Goal: Information Seeking & Learning: Learn about a topic

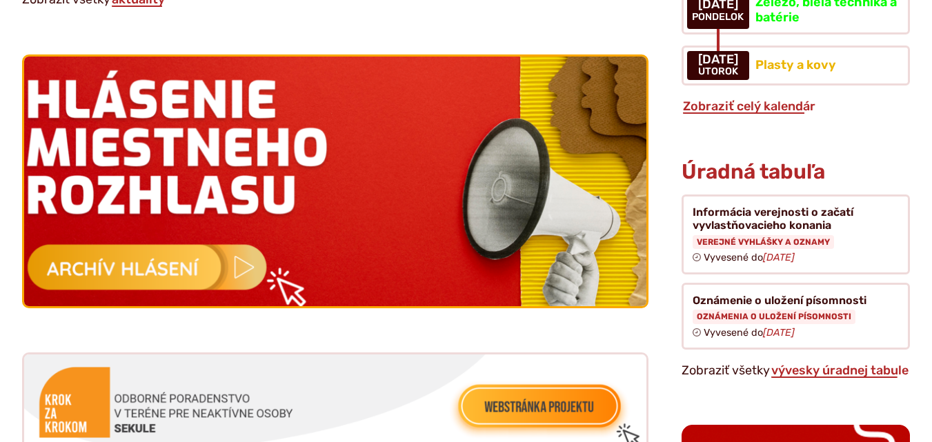
scroll to position [1449, 0]
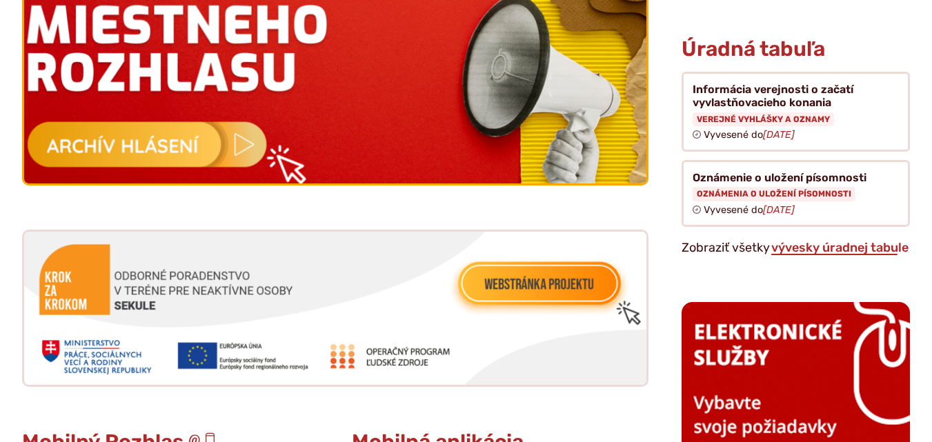
click at [92, 150] on img at bounding box center [335, 58] width 684 height 275
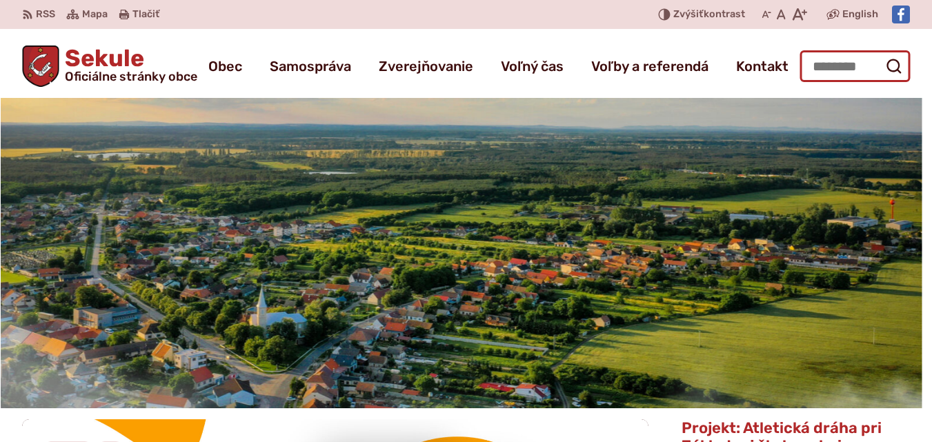
click at [865, 71] on input "Hľadať:" at bounding box center [855, 66] width 110 height 32
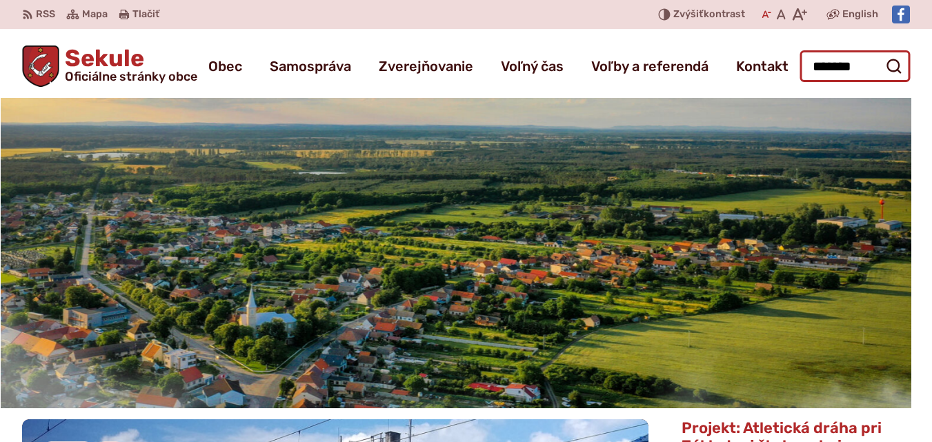
type input "*******"
click at [881, 54] on button "Odoslať vyhľadávací formulár" at bounding box center [893, 66] width 25 height 25
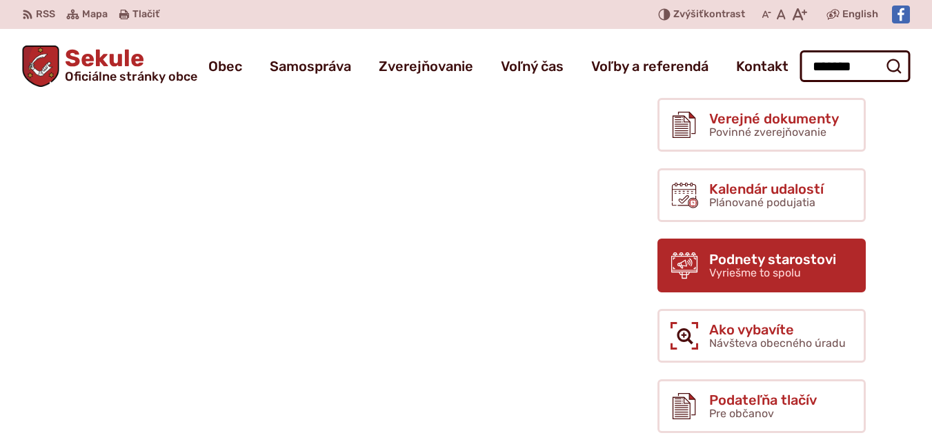
click at [731, 281] on link "Podnety starostovi Vyriešme to spolu" at bounding box center [761, 266] width 208 height 54
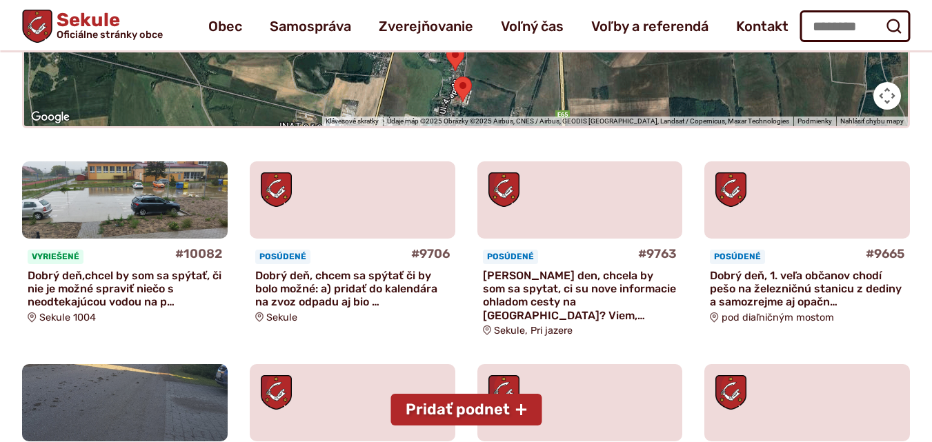
scroll to position [414, 0]
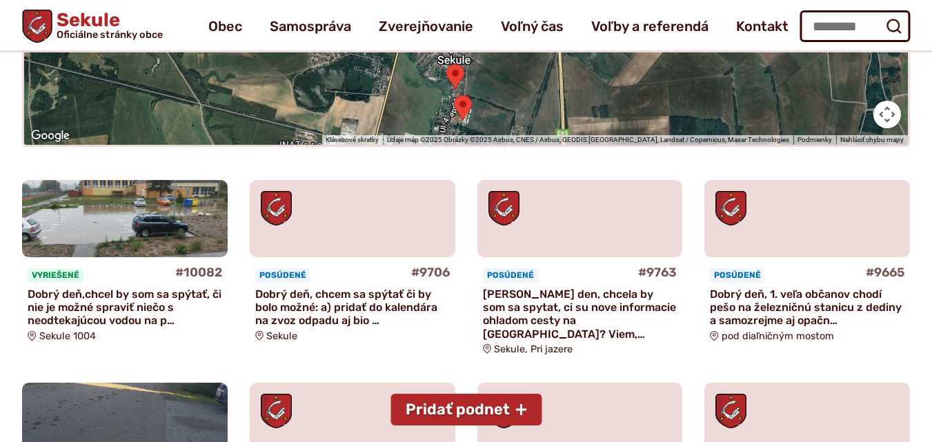
click at [152, 187] on img at bounding box center [125, 219] width 236 height 90
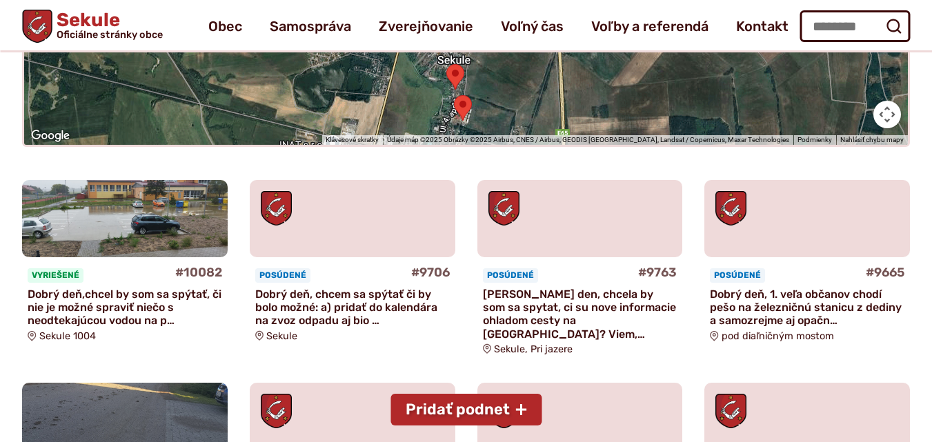
click at [354, 227] on figure at bounding box center [353, 219] width 206 height 78
click at [740, 330] on span "pod diaľničným mostom" at bounding box center [778, 336] width 112 height 12
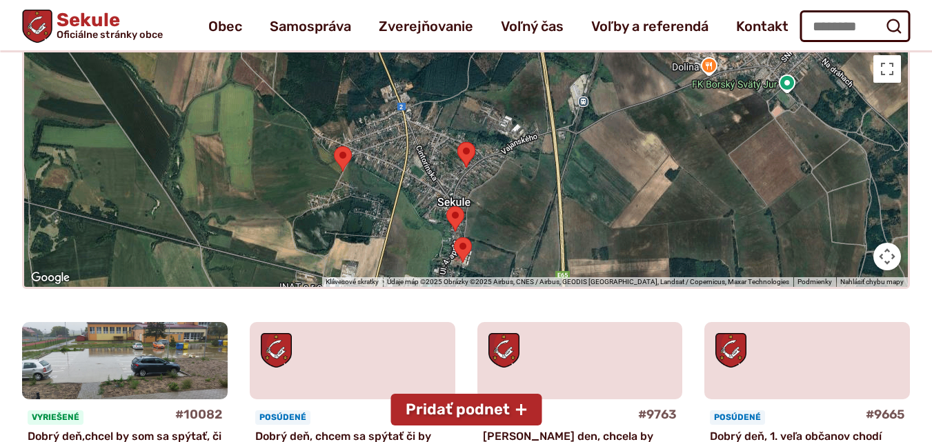
scroll to position [72, 0]
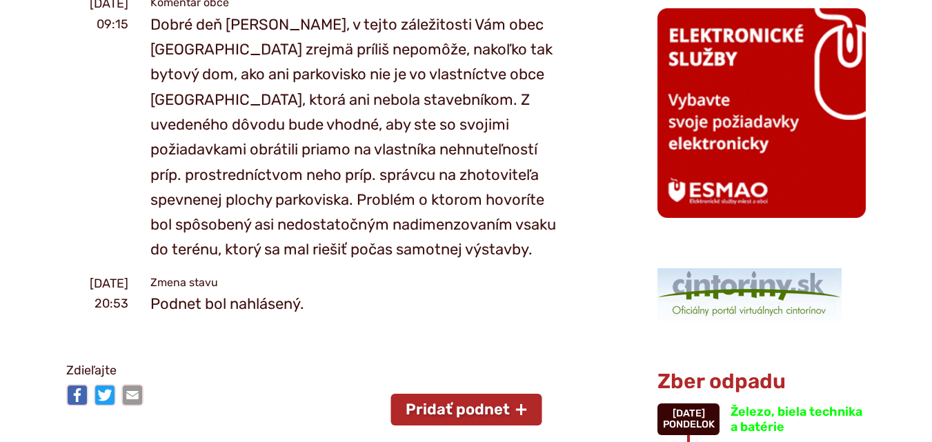
scroll to position [1380, 0]
